Goal: Check status

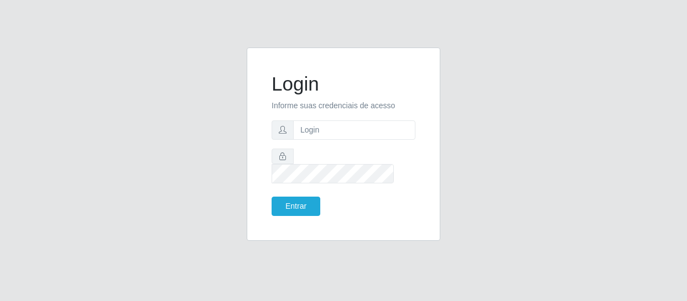
click at [329, 140] on input "text" at bounding box center [354, 130] width 122 height 19
type input "[EMAIL_ADDRESS][DOMAIN_NAME]"
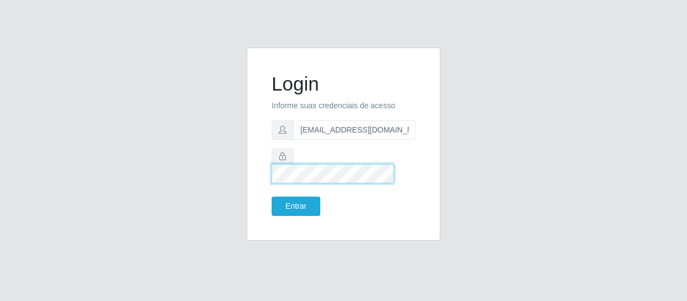
click at [272, 197] on button "Entrar" at bounding box center [296, 206] width 49 height 19
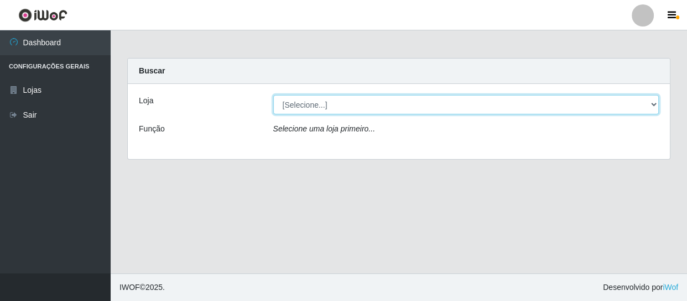
click at [337, 100] on select "[Selecione...] SuperFácil Atacado - São Gonçalo do Amarante" at bounding box center [466, 104] width 386 height 19
select select "408"
click at [273, 95] on select "[Selecione...] SuperFácil Atacado - São Gonçalo do Amarante" at bounding box center [466, 104] width 386 height 19
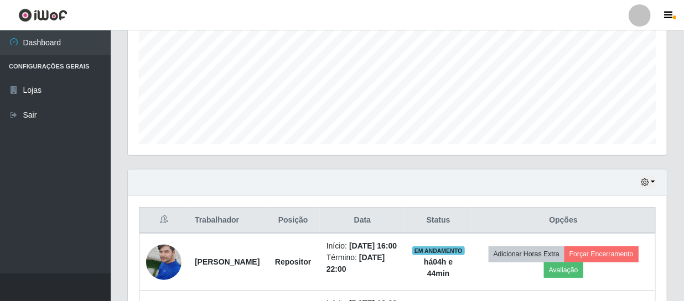
scroll to position [50, 0]
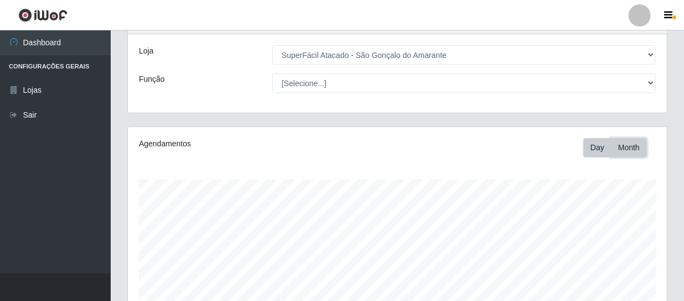
click at [629, 147] on button "Month" at bounding box center [629, 147] width 36 height 19
click at [588, 149] on button "Day" at bounding box center [597, 147] width 28 height 19
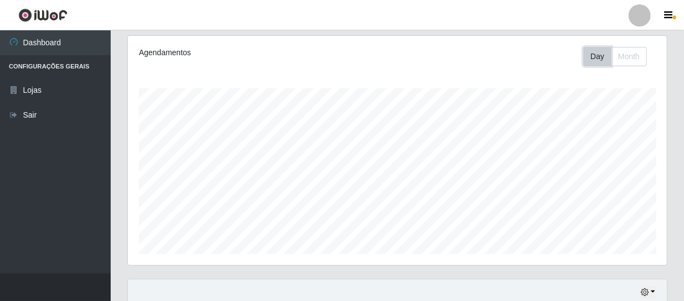
scroll to position [301, 0]
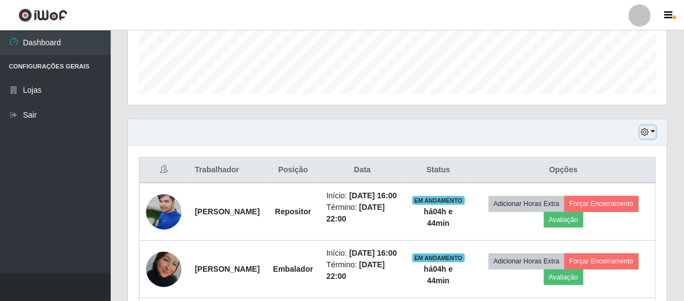
click at [650, 134] on button "button" at bounding box center [647, 132] width 15 height 13
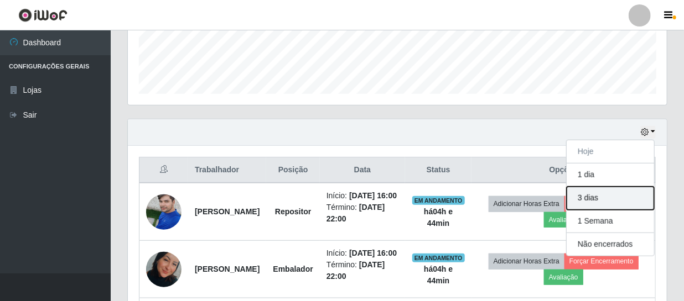
click at [599, 201] on button "3 dias" at bounding box center [609, 198] width 87 height 23
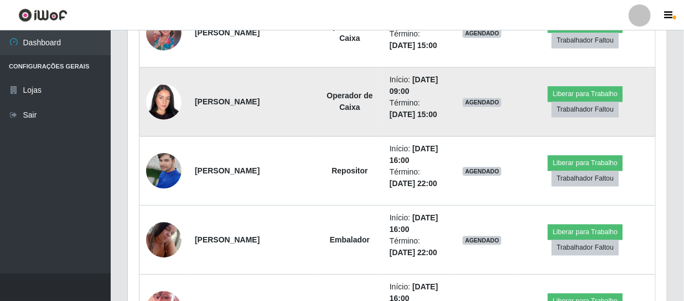
scroll to position [1056, 0]
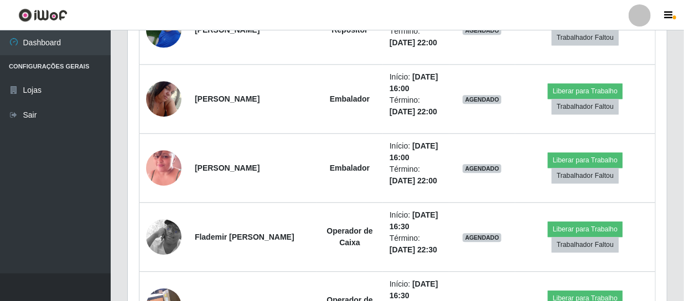
scroll to position [1156, 0]
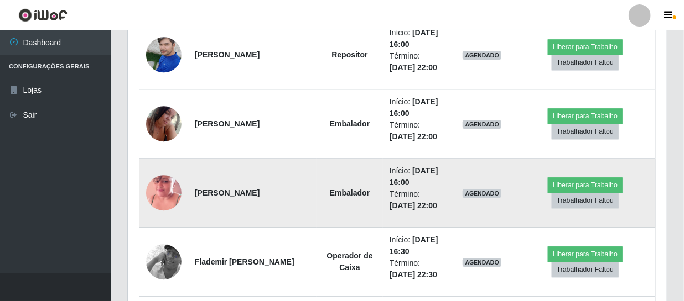
drag, startPoint x: 371, startPoint y: 191, endPoint x: 368, endPoint y: 199, distance: 8.6
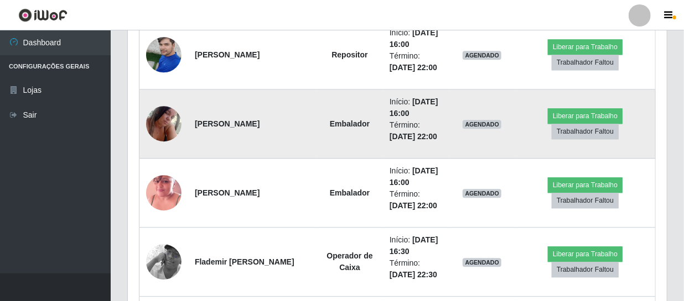
drag, startPoint x: 368, startPoint y: 199, endPoint x: 142, endPoint y: 128, distance: 237.7
click at [142, 128] on td at bounding box center [163, 124] width 49 height 69
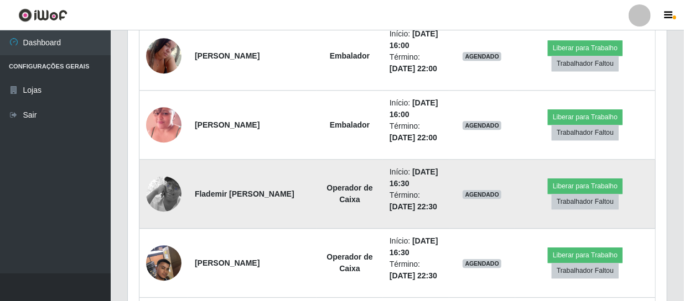
scroll to position [1206, 0]
